Goal: Information Seeking & Learning: Understand process/instructions

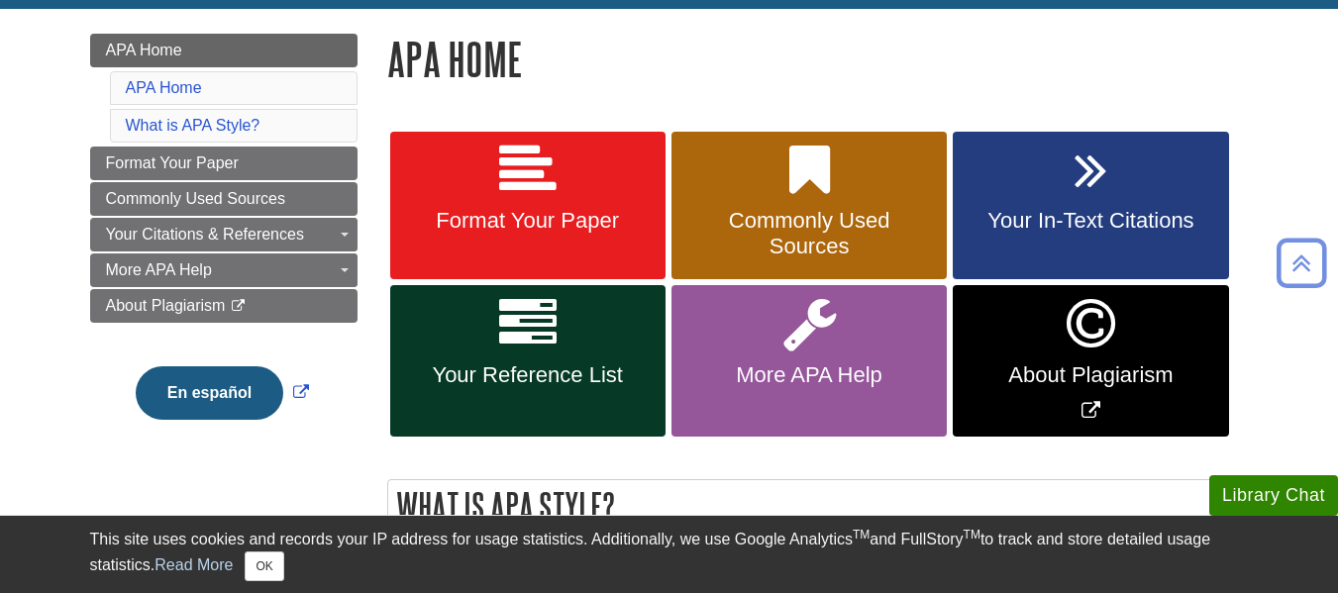
scroll to position [263, 0]
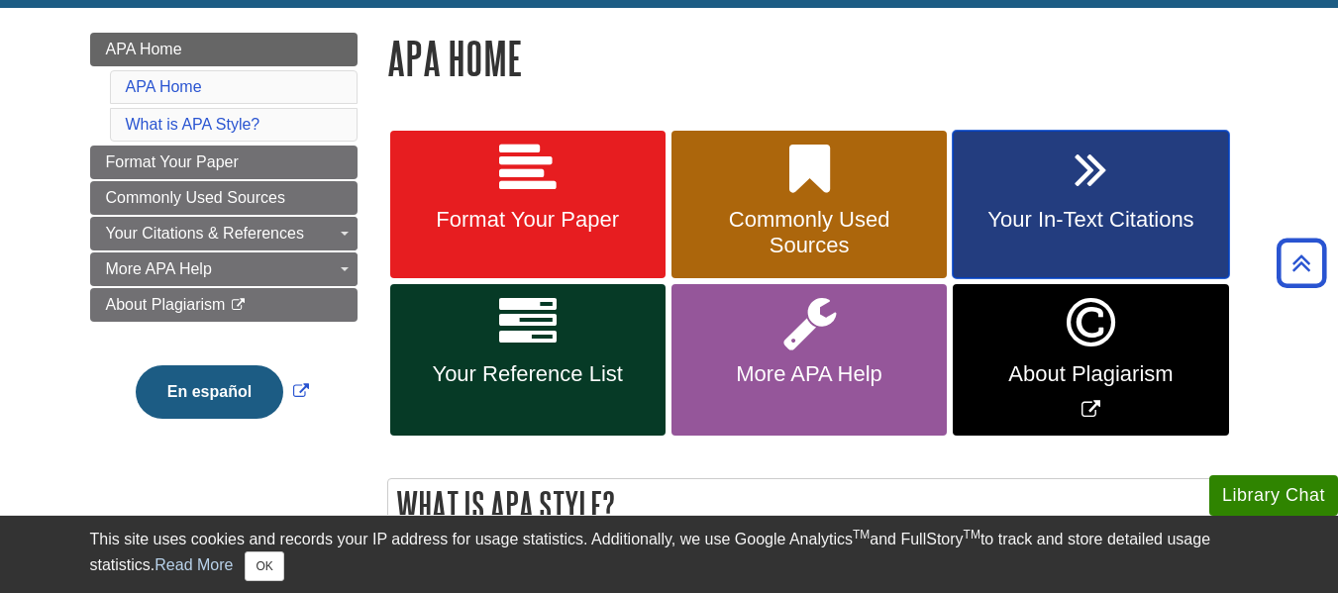
click at [1001, 234] on link "Your In-Text Citations" at bounding box center [1090, 205] width 275 height 149
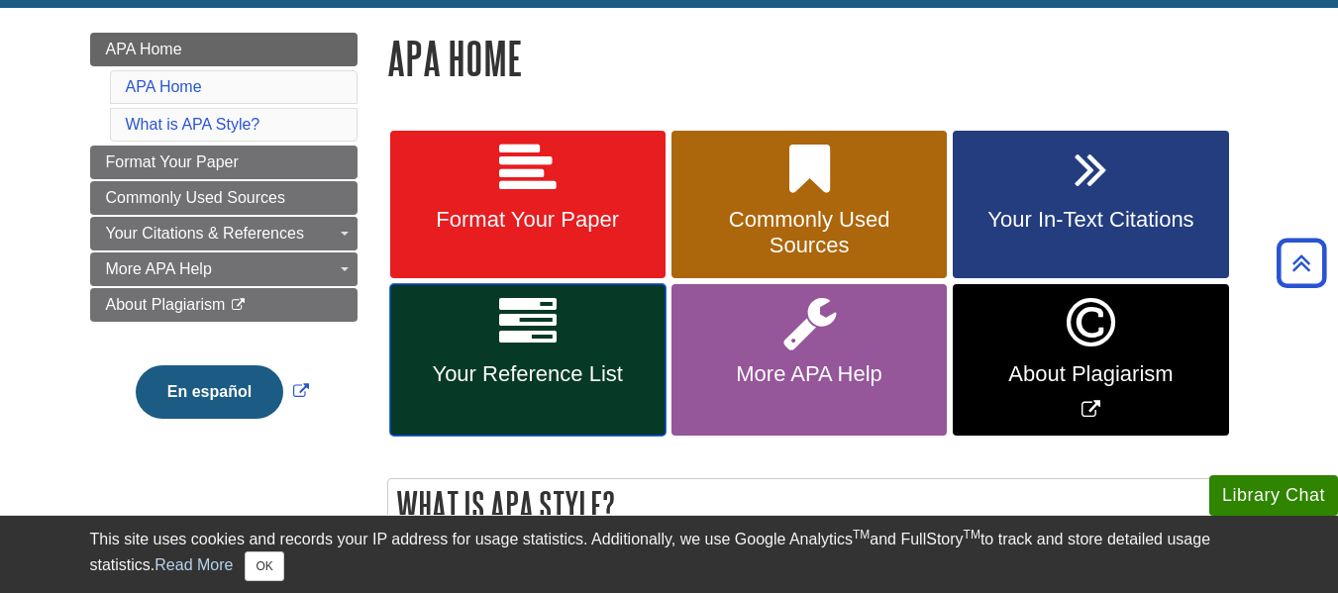
click at [527, 343] on icon at bounding box center [527, 322] width 57 height 57
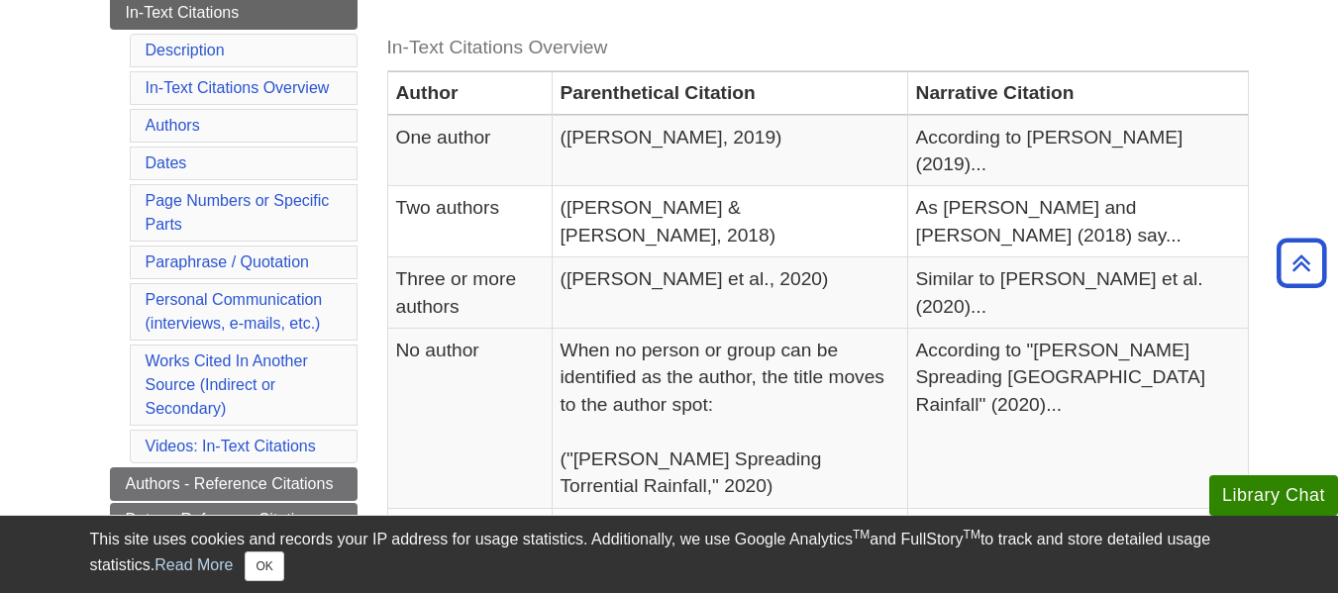
scroll to position [444, 0]
click at [221, 193] on link "Page Numbers or Specific Parts" at bounding box center [238, 211] width 184 height 41
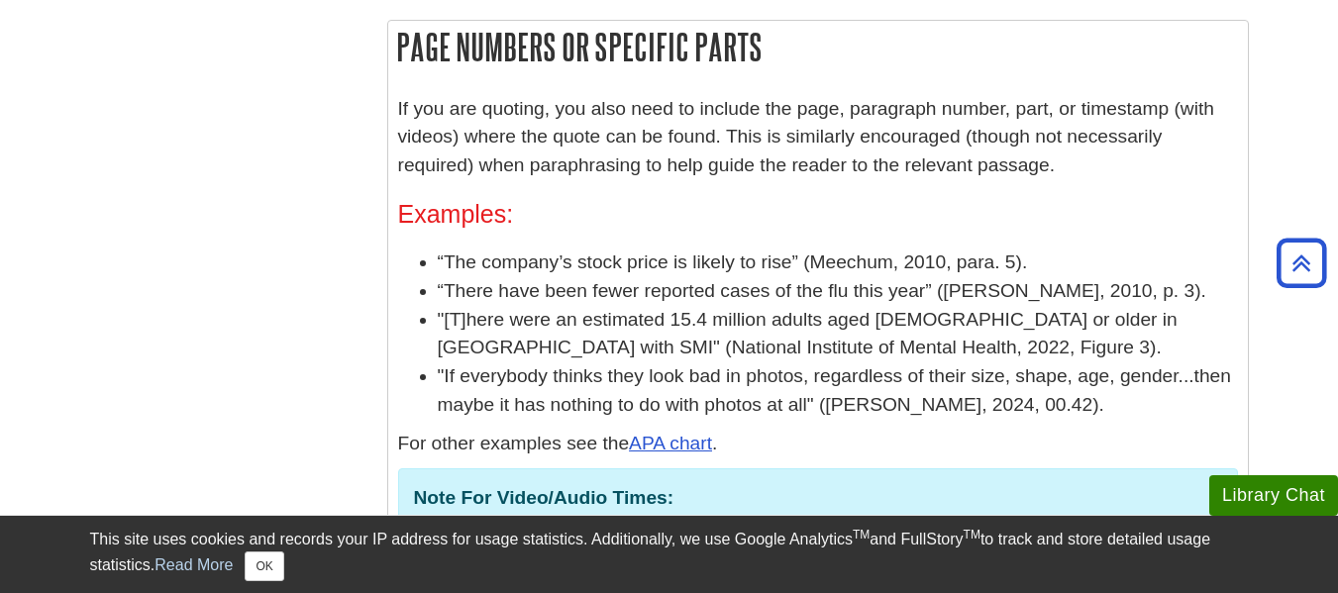
scroll to position [2990, 0]
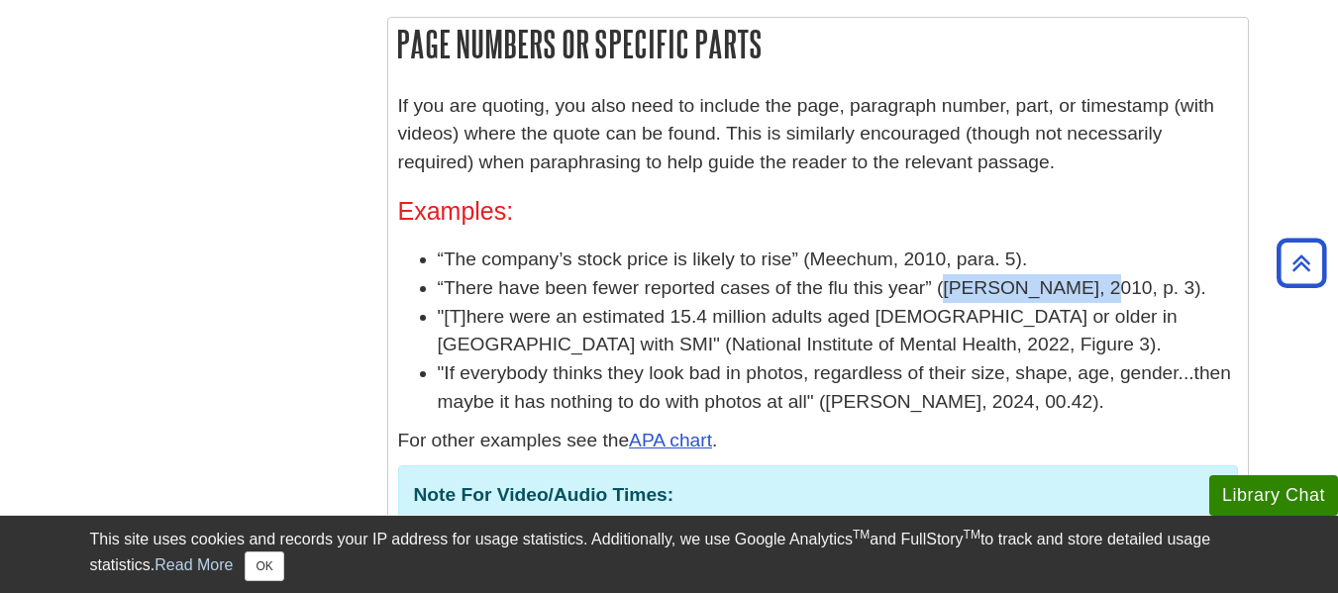
drag, startPoint x: 945, startPoint y: 239, endPoint x: 1076, endPoint y: 237, distance: 130.8
click at [1076, 274] on li "“There have been fewer reported cases of the flu this year” (Patel, 2010, p. 3)." at bounding box center [838, 288] width 800 height 29
click at [1008, 427] on p "For other examples see the APA chart ." at bounding box center [818, 441] width 840 height 29
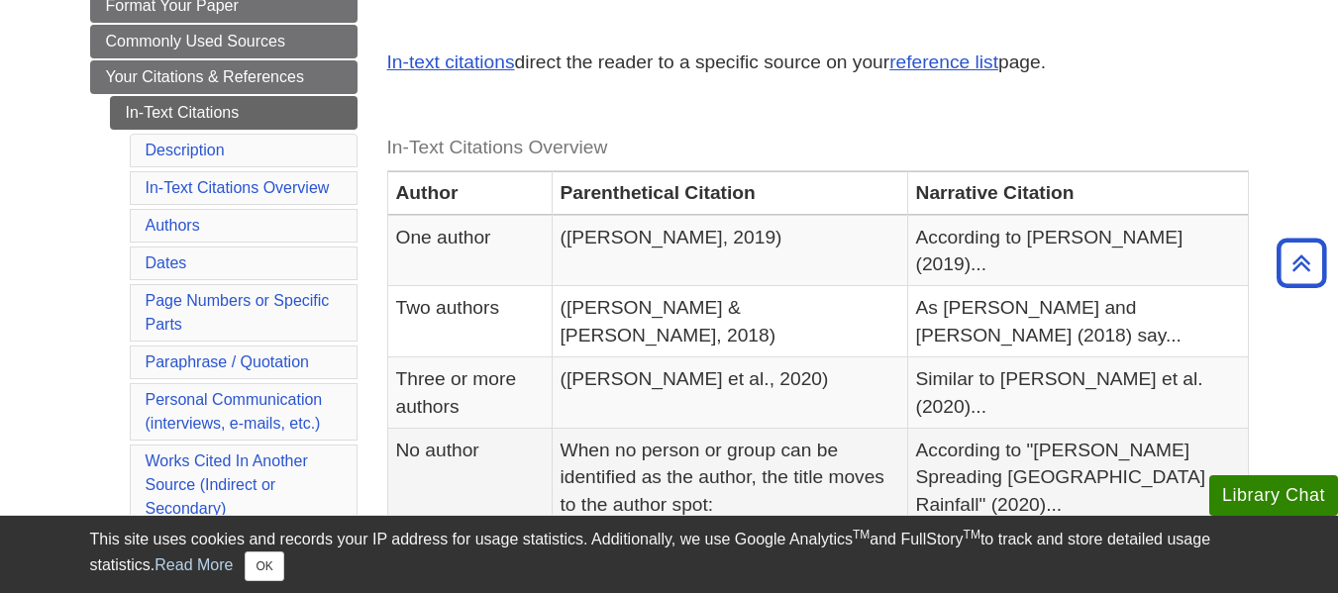
scroll to position [341, 0]
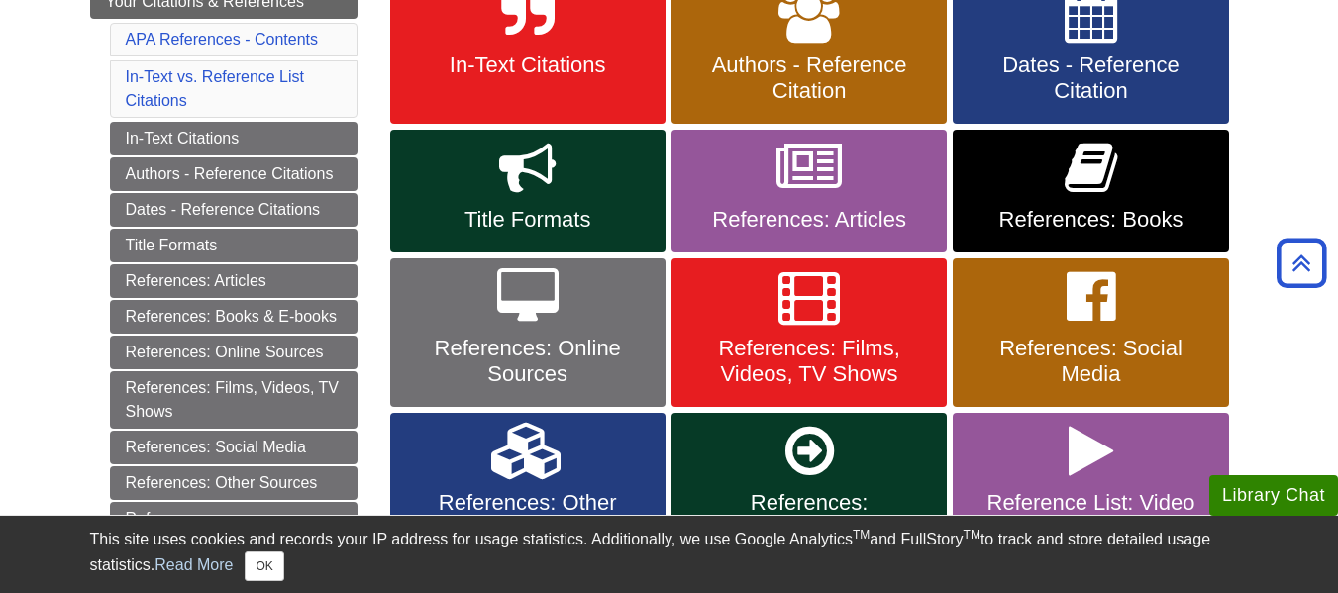
scroll to position [417, 0]
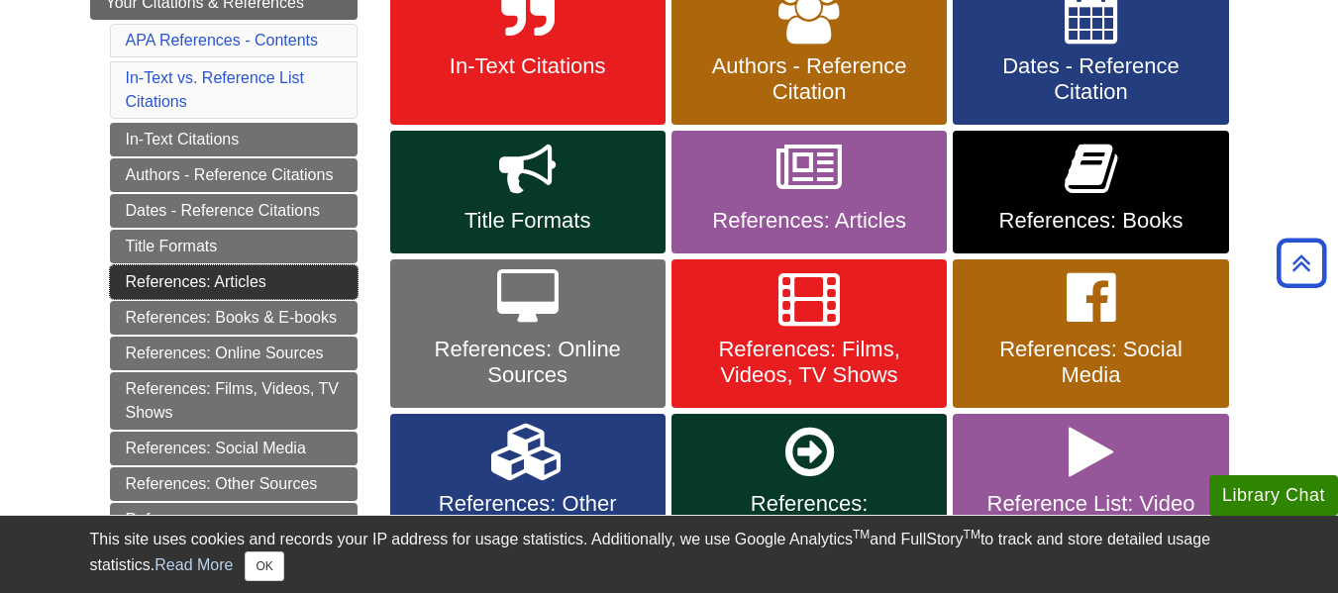
click at [237, 288] on link "References: Articles" at bounding box center [234, 282] width 248 height 34
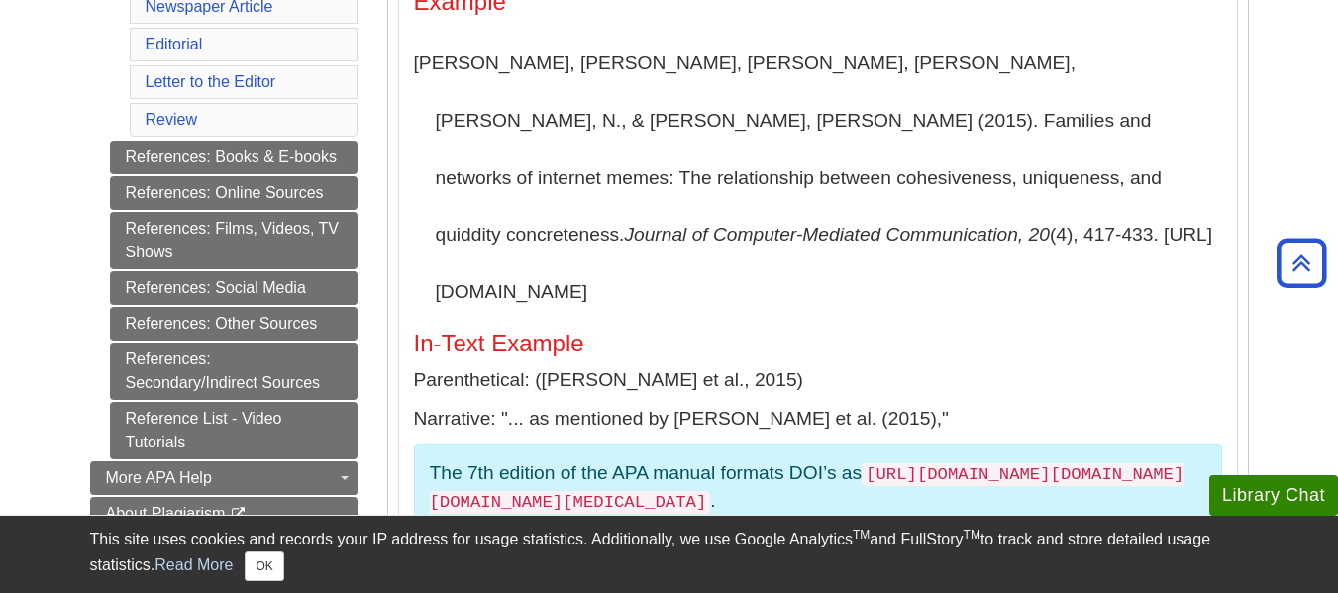
scroll to position [781, 0]
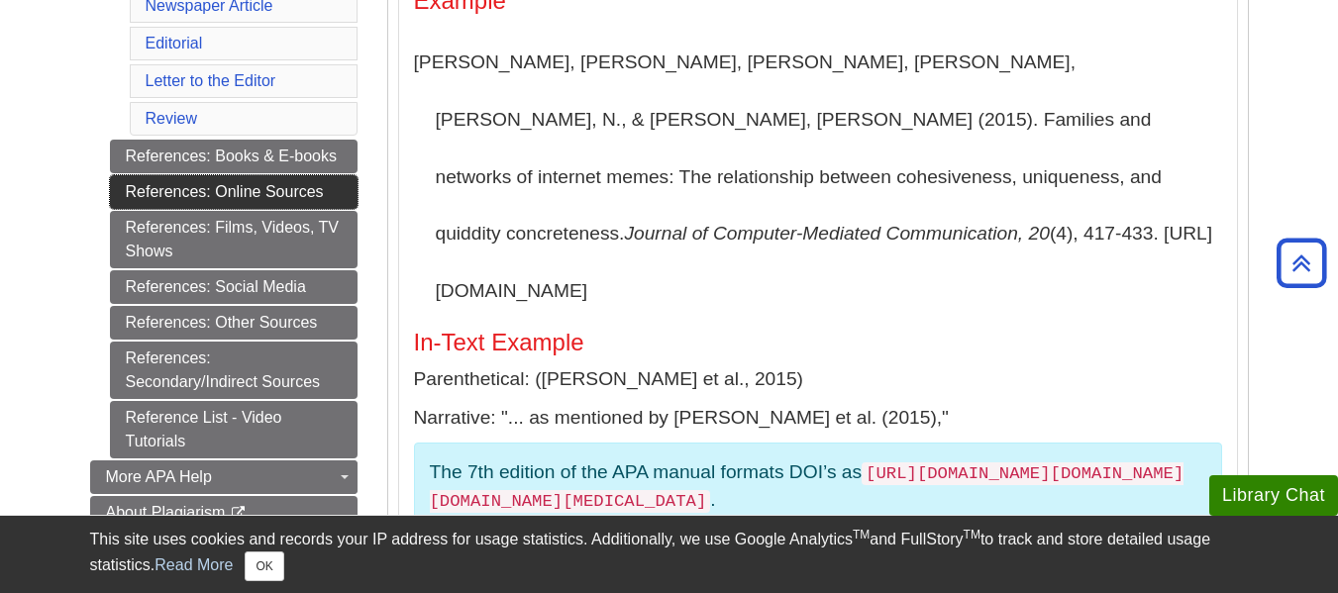
click at [238, 189] on link "References: Online Sources" at bounding box center [234, 192] width 248 height 34
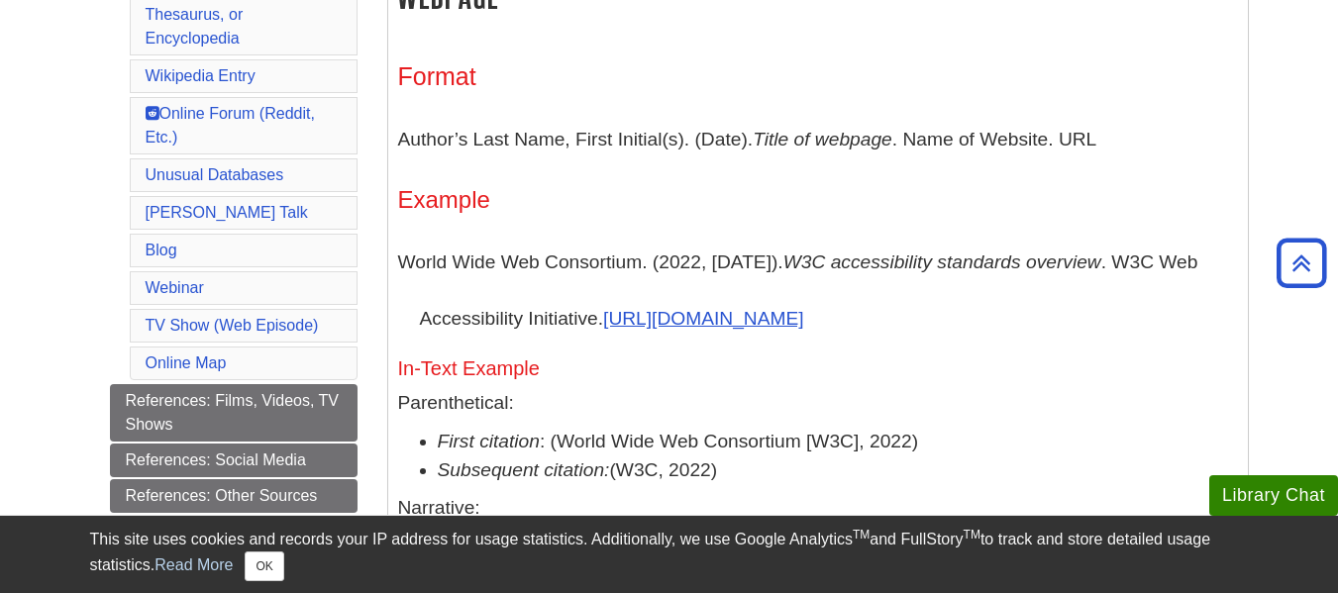
scroll to position [1102, 0]
